Goal: Task Accomplishment & Management: Use online tool/utility

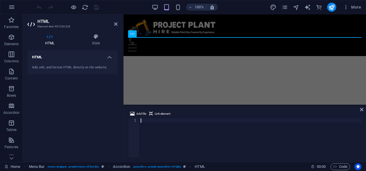
scroll to position [1966, 0]
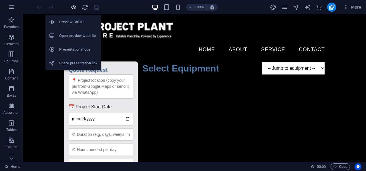
click at [71, 7] on icon "button" at bounding box center [73, 7] width 7 height 7
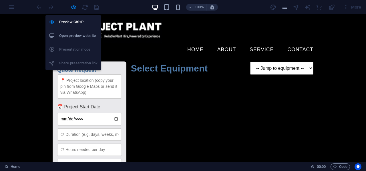
click at [80, 36] on h6 "Open preview website" at bounding box center [78, 35] width 38 height 7
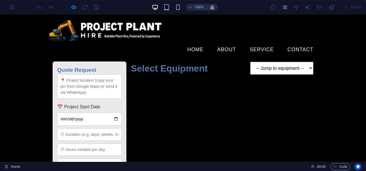
click at [179, 96] on form "Quote Request 📅 Project Start Date Submit Request Select Equipment -- Jump to e…" at bounding box center [183, 166] width 270 height 218
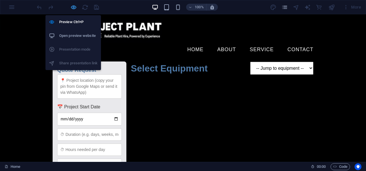
click at [74, 5] on icon "button" at bounding box center [73, 7] width 7 height 7
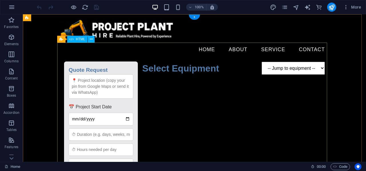
click at [209, 112] on div "Quote Request Quote Request 📅 Project Start Date Submit Request Select Equipmen…" at bounding box center [194, 169] width 270 height 225
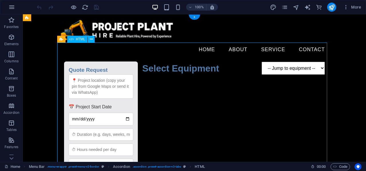
click at [210, 110] on div "Quote Request Quote Request 📅 Project Start Date Submit Request Select Equipmen…" at bounding box center [194, 169] width 270 height 225
click at [210, 109] on div "Quote Request Quote Request 📅 Project Start Date Submit Request Select Equipmen…" at bounding box center [194, 169] width 270 height 225
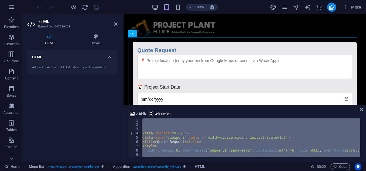
click at [204, 125] on div "< meta charset = "UTF-8" > < meta name = "viewport" content = "width=device-wid…" at bounding box center [250, 137] width 219 height 39
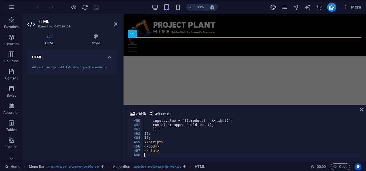
scroll to position [1966, 0]
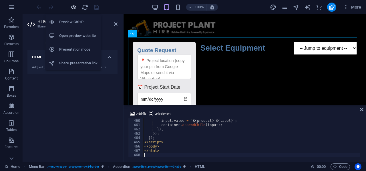
click at [75, 5] on icon "button" at bounding box center [73, 7] width 7 height 7
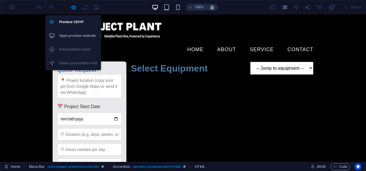
click at [74, 35] on h6 "Open preview website" at bounding box center [78, 35] width 38 height 7
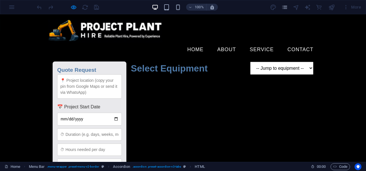
click at [113, 7] on div "100% More" at bounding box center [199, 7] width 327 height 9
click at [167, 57] on form "Quote Request 📅 Project Start Date Submit Request Select Equipment -- Jump to e…" at bounding box center [183, 166] width 270 height 218
click at [73, 6] on icon "button" at bounding box center [73, 7] width 7 height 7
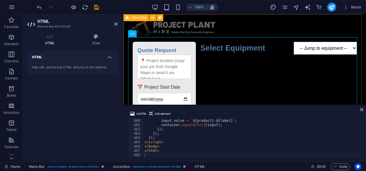
click at [266, 30] on div "Home About Service Contact Quote Request Quote Request 📅 Project Start Date Sub…" at bounding box center [244, 147] width 242 height 267
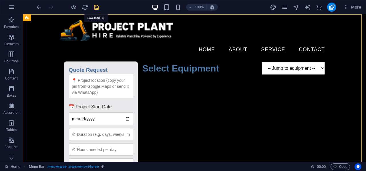
click at [96, 9] on icon "save" at bounding box center [96, 7] width 7 height 7
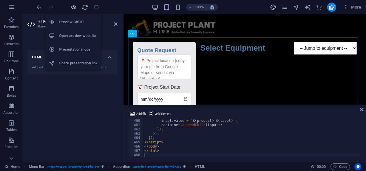
click at [74, 9] on icon "button" at bounding box center [73, 7] width 7 height 7
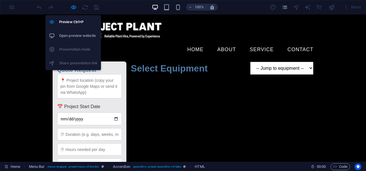
click at [76, 34] on h6 "Open preview website" at bounding box center [78, 35] width 38 height 7
click at [74, 8] on icon "button" at bounding box center [73, 7] width 7 height 7
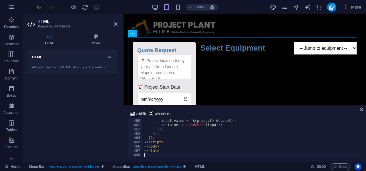
type textarea "</html>"
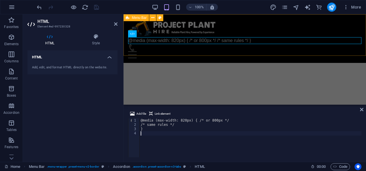
click at [270, 18] on div "Home About Service Contact @media (max-width: 820px) { /* or 800px */ /* same r…" at bounding box center [244, 38] width 242 height 49
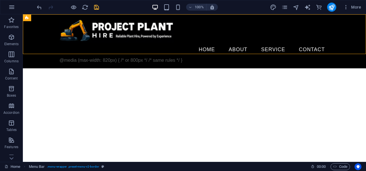
click at [99, 6] on icon "save" at bounding box center [96, 7] width 7 height 7
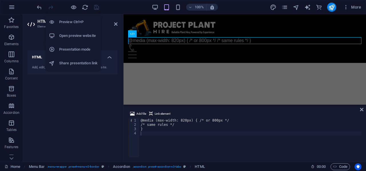
click at [70, 34] on h6 "Open preview website" at bounding box center [78, 35] width 38 height 7
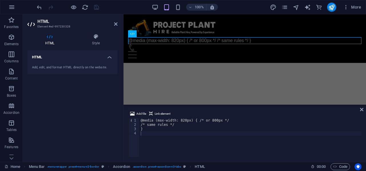
click at [187, 116] on div "Add file Link element" at bounding box center [244, 114] width 233 height 8
click at [172, 127] on div "@media (max-width: 820px) { /* or 800px */ /* same rules */ }" at bounding box center [250, 141] width 222 height 47
type textarea "/* same rules */ }"
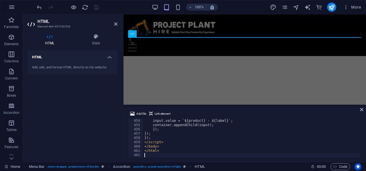
scroll to position [1941, 0]
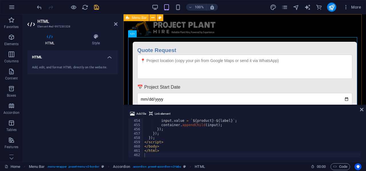
click at [243, 23] on div "Home About Service Contact Quote Request Quote Request 📅 Project Start Date Sub…" at bounding box center [244, 158] width 242 height 288
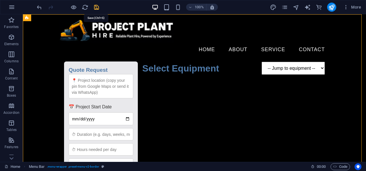
click at [95, 5] on icon "save" at bounding box center [96, 7] width 7 height 7
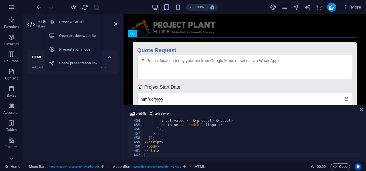
click at [75, 36] on h6 "Open preview website" at bounding box center [78, 35] width 38 height 7
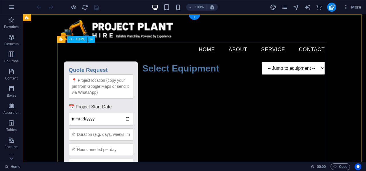
click at [179, 105] on div "Quote Request Quote Request 📅 Project Start Date Submit Request Select Equipmen…" at bounding box center [194, 169] width 270 height 225
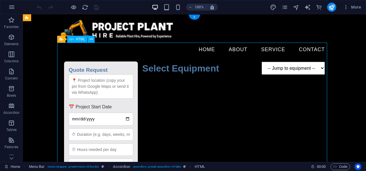
click at [179, 105] on div "Quote Request Quote Request 📅 Project Start Date Submit Request Select Equipmen…" at bounding box center [194, 169] width 270 height 225
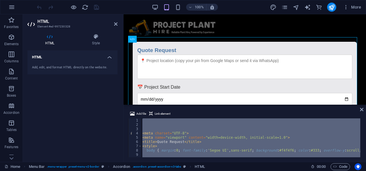
click at [192, 136] on div "< meta charset = "UTF-8" > < meta name = "viewport" content = "width=device-wid…" at bounding box center [250, 137] width 219 height 39
type textarea "<meta name="viewport" content="width=device-width, initial-scale=1.0">"
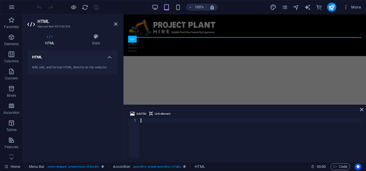
scroll to position [1988, 0]
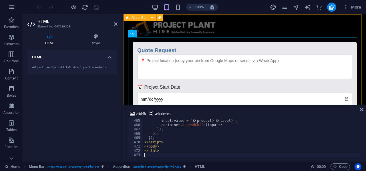
click at [234, 19] on div "Home About Service Contact Quote Request Quote Request 📅 Project Start Date Sub…" at bounding box center [244, 158] width 242 height 288
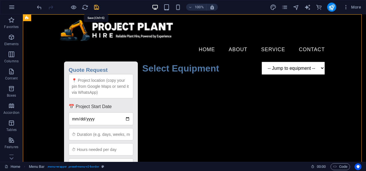
click at [96, 7] on icon "save" at bounding box center [96, 7] width 7 height 7
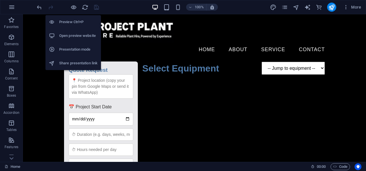
click at [72, 32] on li "Open preview website" at bounding box center [72, 36] width 55 height 14
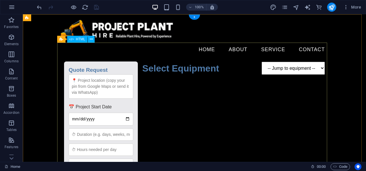
click at [179, 91] on div "Quote Request Quote Request 📅 Project Start Date Submit Request Select Equipmen…" at bounding box center [194, 169] width 270 height 225
drag, startPoint x: 179, startPoint y: 91, endPoint x: 79, endPoint y: 91, distance: 100.3
click at [179, 91] on div "Quote Request Quote Request 📅 Project Start Date Submit Request Select Equipmen…" at bounding box center [194, 169] width 270 height 225
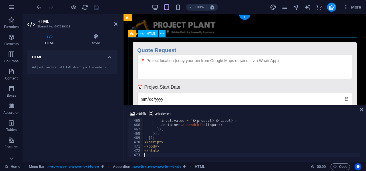
type textarea "</html>"
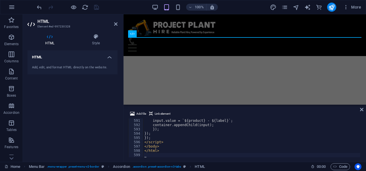
scroll to position [2528, 0]
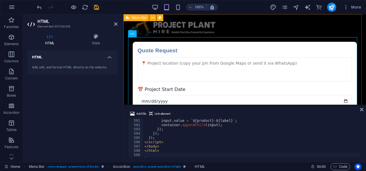
click at [268, 21] on div "Home About Service Contact Quote Request Quote Request 📅 Project Start Date Sub…" at bounding box center [244, 159] width 242 height 290
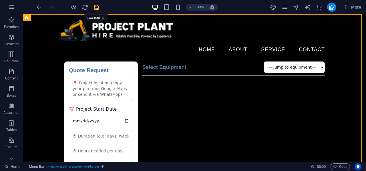
click at [95, 6] on icon "save" at bounding box center [96, 7] width 7 height 7
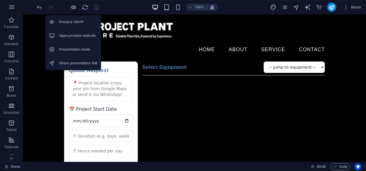
click at [72, 35] on h6 "Open preview website" at bounding box center [78, 35] width 38 height 7
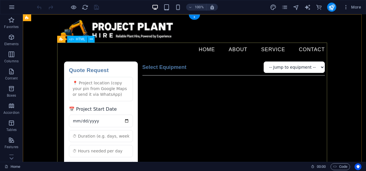
click at [131, 96] on div "Quote Request Quote Request 📅 Project Start Date Submit Request Select Equipmen…" at bounding box center [194, 170] width 270 height 226
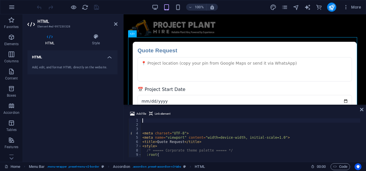
click at [184, 138] on div "< meta charset = "UTF-8" > < meta name = "viewport" content = "width=device-wid…" at bounding box center [354, 141] width 426 height 46
type textarea "<meta name="viewport" content="width=device-width, initial-scale=1.0">"
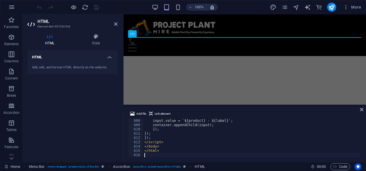
scroll to position [2600, 0]
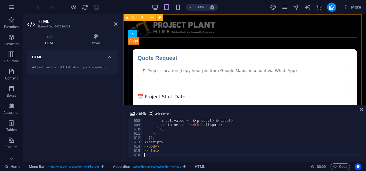
click at [268, 19] on div "Home About Service Contact Quote Request Quote Request 📅 Project Start Date Sub…" at bounding box center [244, 162] width 242 height 297
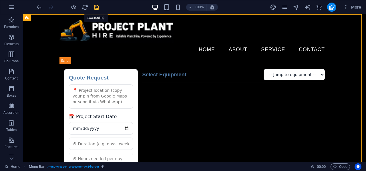
click at [97, 5] on icon "save" at bounding box center [96, 7] width 7 height 7
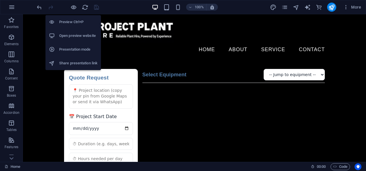
click at [69, 36] on h6 "Open preview website" at bounding box center [78, 35] width 38 height 7
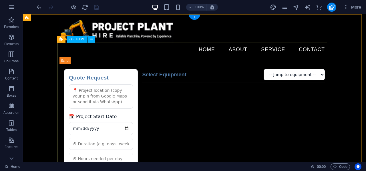
click at [174, 57] on div "Quote Request Quote Request 📅 Project Start Date Submit Request Select Equipmen…" at bounding box center [194, 173] width 270 height 233
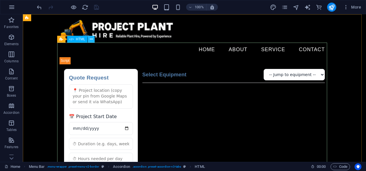
click at [91, 37] on icon at bounding box center [91, 39] width 3 height 6
click at [221, 57] on div "Quote Request Quote Request 📅 Project Start Date Submit Request Select Equipmen…" at bounding box center [194, 173] width 270 height 233
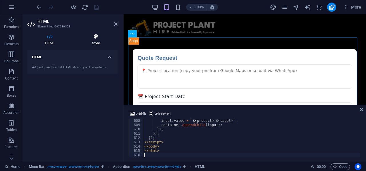
click at [93, 36] on icon at bounding box center [95, 37] width 43 height 6
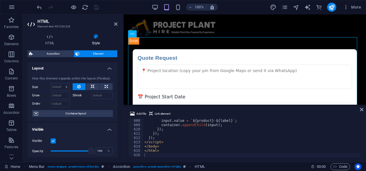
scroll to position [0, 0]
click at [98, 53] on span "Element" at bounding box center [98, 53] width 34 height 7
click at [56, 54] on span "Accordion" at bounding box center [53, 53] width 37 height 7
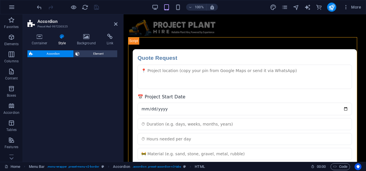
select select "rem"
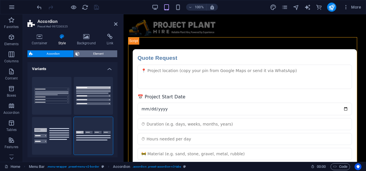
click at [85, 53] on span "Element" at bounding box center [98, 53] width 34 height 7
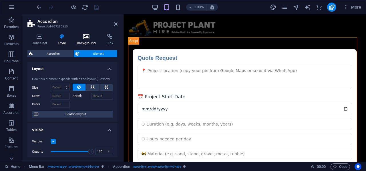
click at [84, 41] on h4 "Background" at bounding box center [88, 40] width 30 height 12
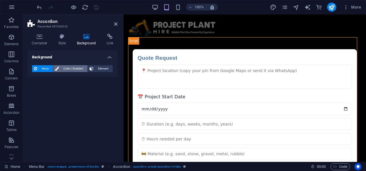
click at [71, 66] on span "Color / Gradient" at bounding box center [73, 68] width 25 height 7
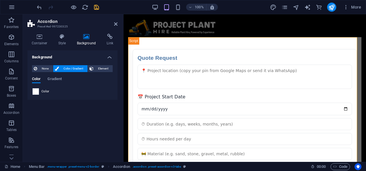
click at [36, 90] on span at bounding box center [36, 91] width 6 height 6
type input "#ffffff"
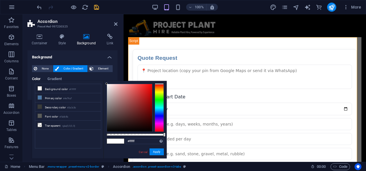
click at [90, 76] on div "Color Gradient Color" at bounding box center [72, 83] width 81 height 23
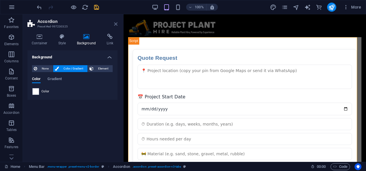
click at [115, 23] on icon at bounding box center [115, 24] width 3 height 5
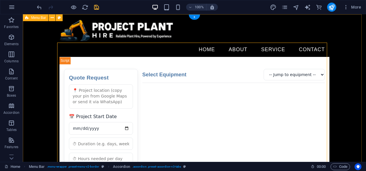
click at [51, 116] on div "Home About Service Contact Quote Request Quote Request 📅 Project Start Date Sub…" at bounding box center [194, 154] width 343 height 280
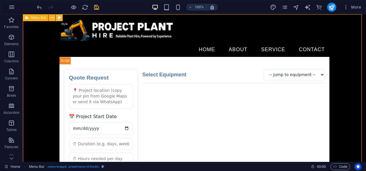
click at [59, 17] on icon at bounding box center [59, 18] width 3 height 6
select select "rem"
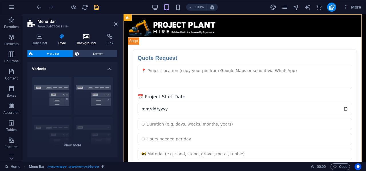
click at [89, 35] on icon at bounding box center [87, 37] width 28 height 6
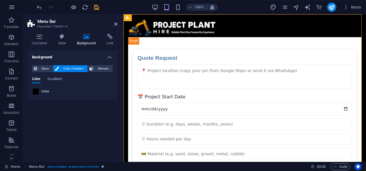
click at [37, 91] on span at bounding box center [36, 91] width 6 height 6
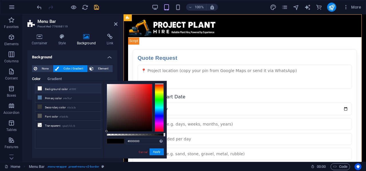
click at [41, 87] on icon at bounding box center [40, 88] width 4 height 4
type input "#ffffff"
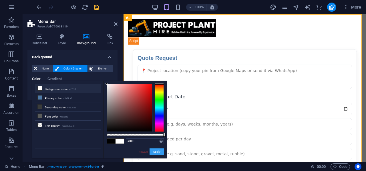
click at [155, 151] on button "Apply" at bounding box center [156, 151] width 14 height 7
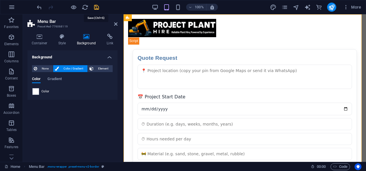
click at [97, 7] on icon "save" at bounding box center [96, 7] width 7 height 7
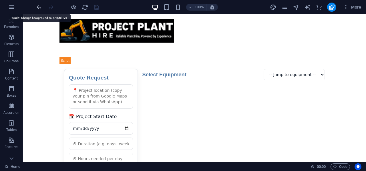
click at [39, 7] on icon "undo" at bounding box center [39, 7] width 7 height 7
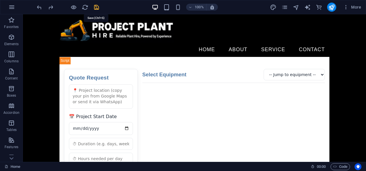
click at [95, 8] on icon "save" at bounding box center [96, 7] width 7 height 7
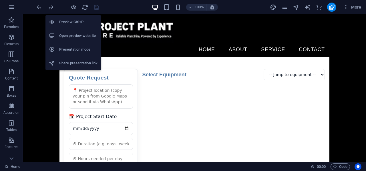
click at [76, 36] on h6 "Open preview website" at bounding box center [78, 35] width 38 height 7
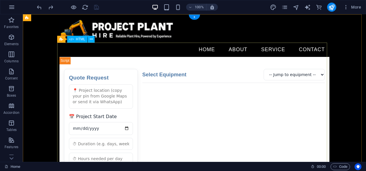
click at [168, 93] on div "Quote Request Quote Request 📅 Project Start Date Submit Request Select Equipmen…" at bounding box center [194, 173] width 270 height 233
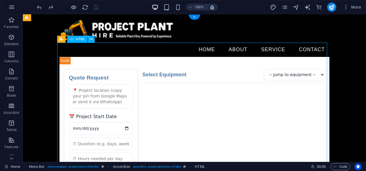
click at [168, 93] on div "Quote Request Quote Request 📅 Project Start Date Submit Request Select Equipmen…" at bounding box center [194, 173] width 270 height 233
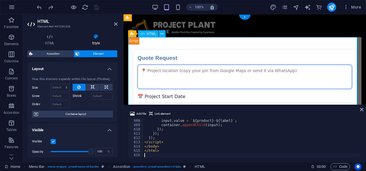
click at [184, 75] on textarea at bounding box center [244, 77] width 214 height 24
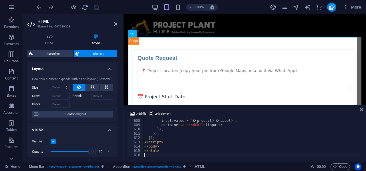
click at [201, 143] on div "input . name = 'selected_equipment[]' ; input . value = ` ${ product } - ${ lab…" at bounding box center [356, 137] width 426 height 46
type textarea "</html>"
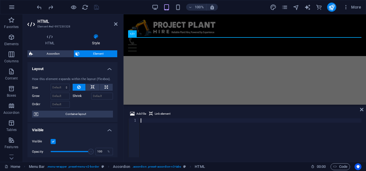
scroll to position [2669, 0]
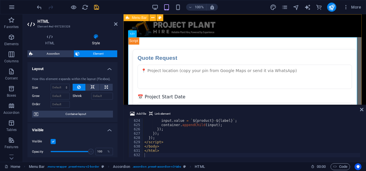
click at [245, 23] on div "Home About Service Contact Quote Request Quote Request 📅 Project Start Date Sub…" at bounding box center [244, 162] width 242 height 297
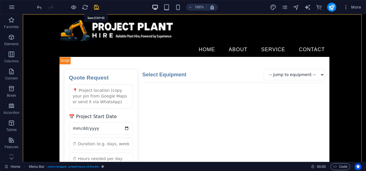
click at [94, 7] on icon "save" at bounding box center [96, 7] width 7 height 7
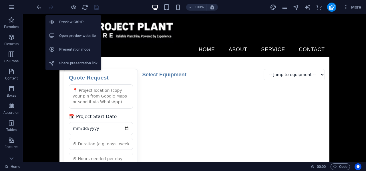
click at [73, 35] on h6 "Open preview website" at bounding box center [78, 35] width 38 height 7
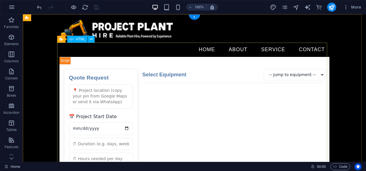
click at [145, 97] on div "Quote Request Quote Request 📅 Project Start Date Submit Request Select Equipmen…" at bounding box center [194, 173] width 270 height 233
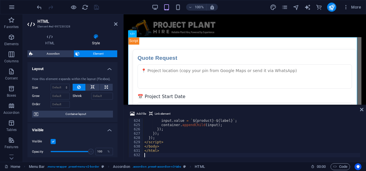
click at [161, 141] on div "input . name = 'selected_equipment[]' ; input . value = ` ${ product } - ${ lab…" at bounding box center [356, 137] width 426 height 46
type textarea "</html>"
click at [262, 21] on div "Home About Service Contact Quote Request Quote Request 📅 Project Start Date Sub…" at bounding box center [244, 162] width 242 height 297
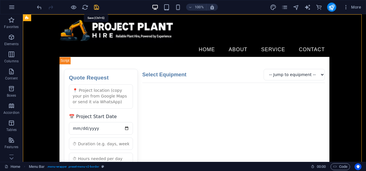
click at [95, 6] on icon "save" at bounding box center [96, 7] width 7 height 7
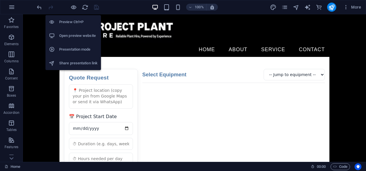
click at [77, 36] on h6 "Open preview website" at bounding box center [78, 35] width 38 height 7
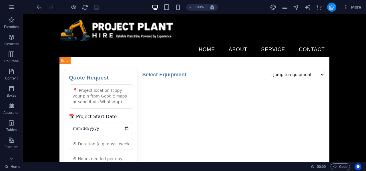
click at [331, 4] on icon "publish" at bounding box center [331, 7] width 7 height 7
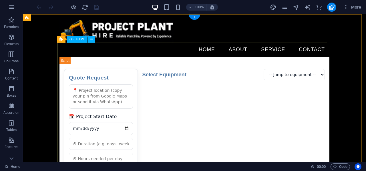
click at [182, 90] on div "Quote Request Quote Request 📅 Project Start Date Submit Request Select Equipmen…" at bounding box center [194, 173] width 270 height 233
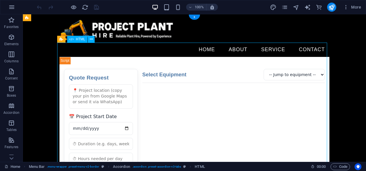
click at [181, 95] on div "Quote Request Quote Request 📅 Project Start Date Submit Request Select Equipmen…" at bounding box center [194, 173] width 270 height 233
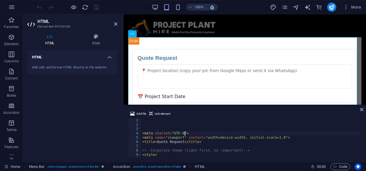
click at [185, 135] on div "< meta charset = "UTF-8" > < meta name = "viewport" content = "width=device-wid…" at bounding box center [354, 141] width 426 height 46
type textarea "<meta charset="UTF-8">"
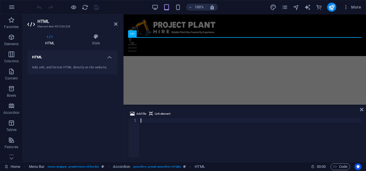
scroll to position [2678, 0]
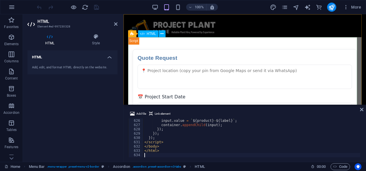
click at [202, 43] on div "Quote Request Quote Request 📅 Project Start Date ⚠️ Please select equipment bef…" at bounding box center [244, 171] width 233 height 269
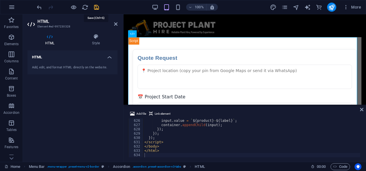
click at [95, 8] on icon "save" at bounding box center [96, 7] width 7 height 7
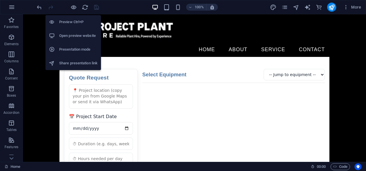
click at [74, 36] on h6 "Open preview website" at bounding box center [78, 35] width 38 height 7
click at [74, 5] on icon "button" at bounding box center [73, 7] width 7 height 7
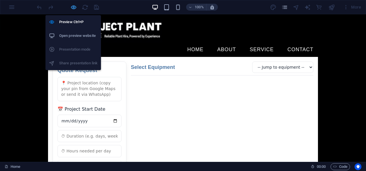
click at [70, 5] on icon "button" at bounding box center [73, 7] width 7 height 7
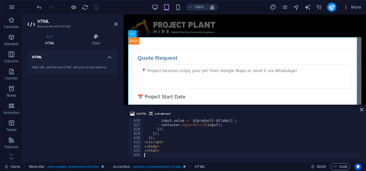
click at [180, 119] on div "input . name = 'selected_equipment[]' ; input . value = ` ${ product } - ${ lab…" at bounding box center [356, 137] width 426 height 46
click at [181, 119] on div "input . name = 'selected_equipment[]' ; input . value = ` ${ product } - ${ lab…" at bounding box center [356, 137] width 426 height 46
type textarea "</html>"
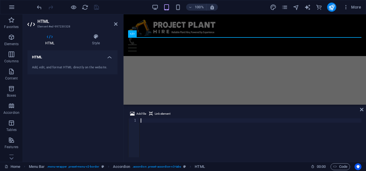
scroll to position [2896, 0]
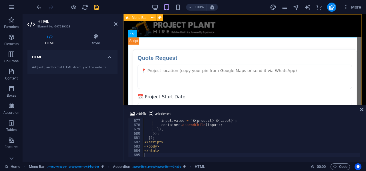
drag, startPoint x: 242, startPoint y: 23, endPoint x: 343, endPoint y: 23, distance: 101.1
click at [343, 23] on div "Home About Service Contact Quote Request Quote Request 📅 Project Start Date ⚠️ …" at bounding box center [244, 169] width 242 height 311
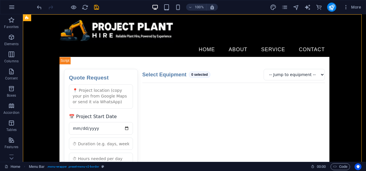
click at [96, 6] on icon "save" at bounding box center [96, 7] width 7 height 7
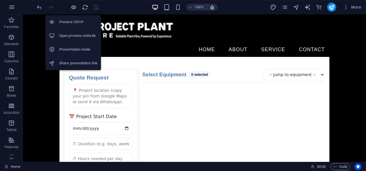
click at [75, 39] on h6 "Open preview website" at bounding box center [78, 35] width 38 height 7
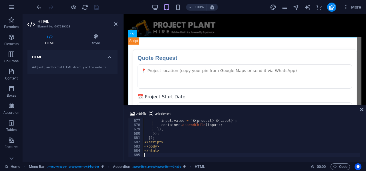
drag, startPoint x: 176, startPoint y: 133, endPoint x: 179, endPoint y: 130, distance: 4.1
click at [177, 132] on div "input . name = 'selected_equipment[]' ; input . value = ` ${ product } - ${ lab…" at bounding box center [356, 137] width 426 height 46
type textarea "</html>"
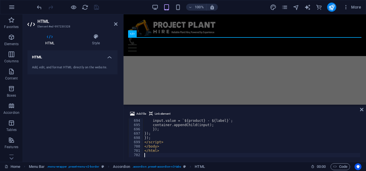
scroll to position [2969, 0]
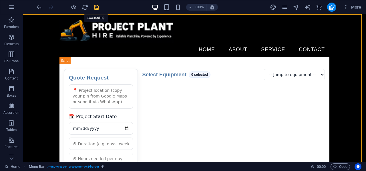
click at [97, 6] on icon "save" at bounding box center [96, 7] width 7 height 7
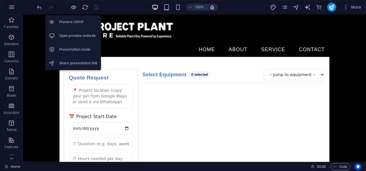
click at [74, 37] on h6 "Open preview website" at bounding box center [78, 35] width 38 height 7
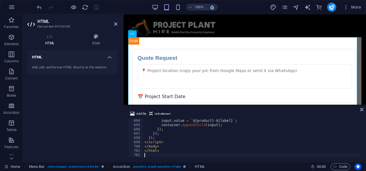
click at [168, 113] on span "Link element" at bounding box center [163, 113] width 16 height 7
click at [213, 137] on div "input . name = 'selected_equipment[]' ; input . value = ` ${ product } - ${ lab…" at bounding box center [356, 137] width 426 height 46
type textarea "</html>"
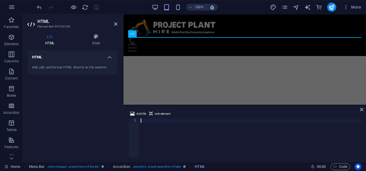
scroll to position [2065, 0]
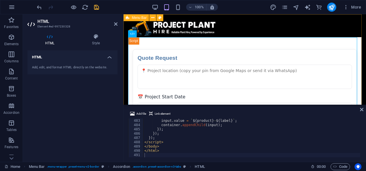
type textarea "<a href="#ed-776068119" class="wv-link-elm"></a>"
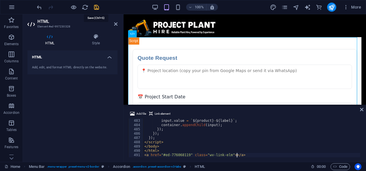
click at [97, 6] on icon "save" at bounding box center [96, 7] width 7 height 7
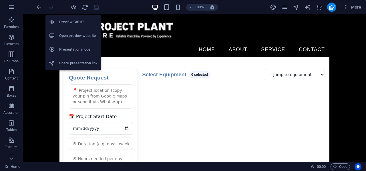
click at [79, 34] on h6 "Open preview website" at bounding box center [78, 35] width 38 height 7
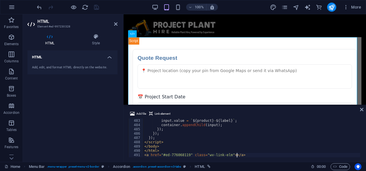
type textarea "</html> <a href="#ed-776068119" class="wv-link-elm"></a>"
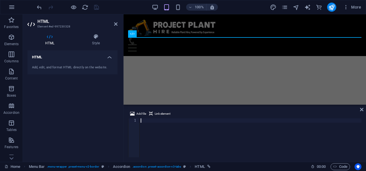
scroll to position [2086, 0]
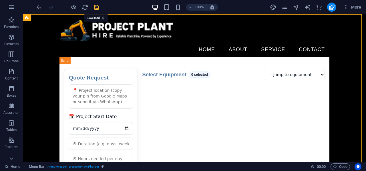
click at [96, 6] on icon "save" at bounding box center [96, 7] width 7 height 7
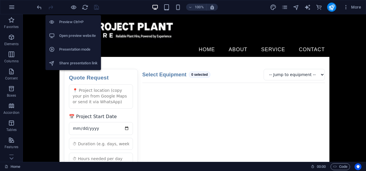
click at [72, 35] on h6 "Open preview website" at bounding box center [78, 35] width 38 height 7
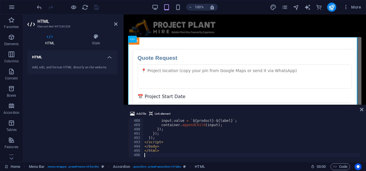
type textarea "</html>"
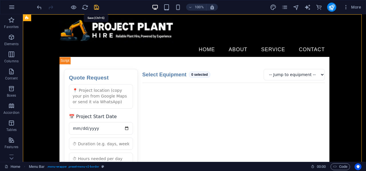
click at [98, 7] on icon "save" at bounding box center [96, 7] width 7 height 7
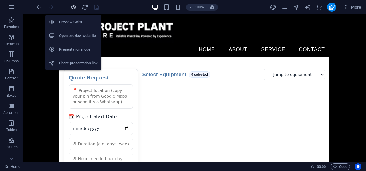
click at [71, 6] on icon "button" at bounding box center [73, 7] width 7 height 7
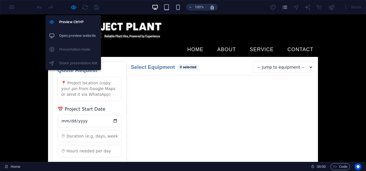
click at [72, 35] on h6 "Open preview website" at bounding box center [78, 35] width 38 height 7
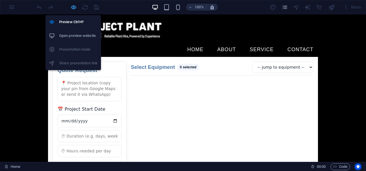
click at [71, 5] on icon "button" at bounding box center [73, 7] width 7 height 7
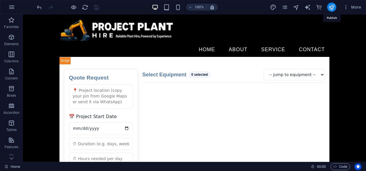
click at [330, 7] on icon "publish" at bounding box center [331, 7] width 7 height 7
